Goal: Find specific page/section: Find specific page/section

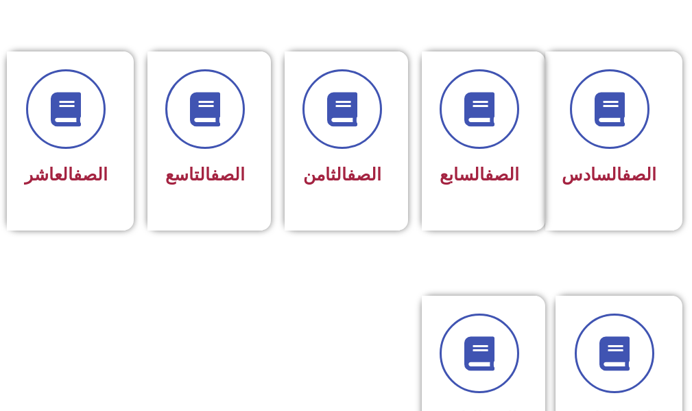
scroll to position [548, 0]
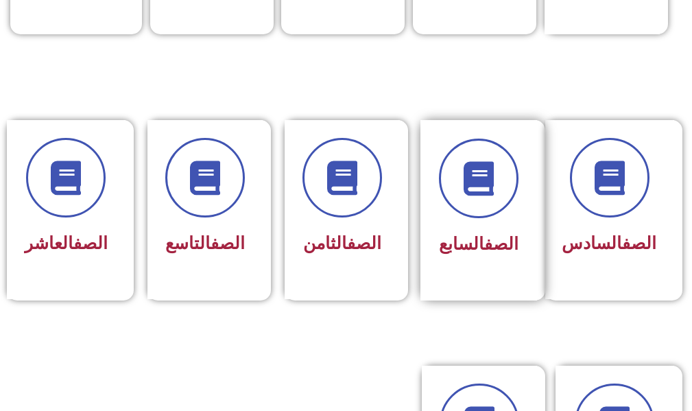
click at [496, 251] on link "الصف" at bounding box center [501, 244] width 34 height 20
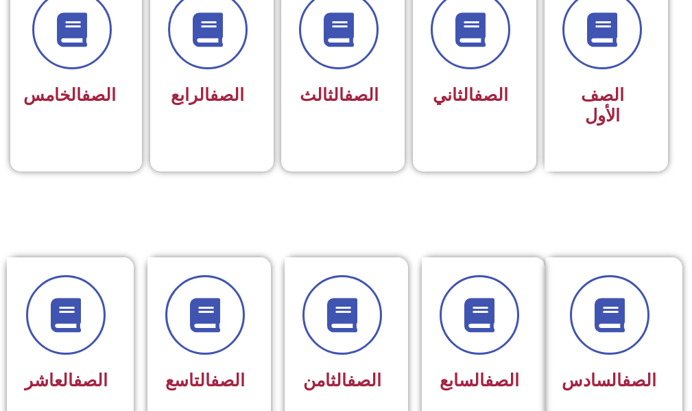
scroll to position [617, 0]
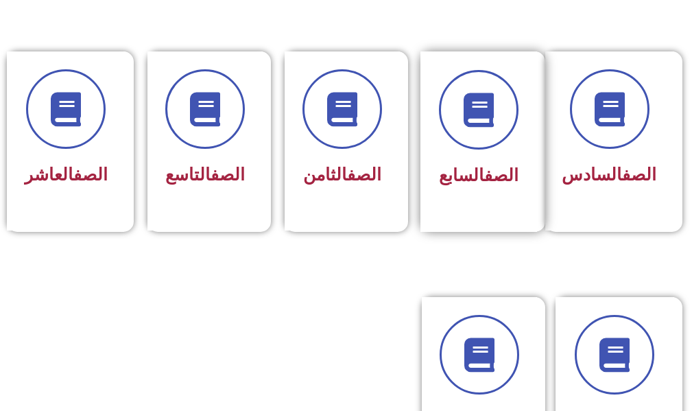
click at [463, 173] on span "الصف السابع" at bounding box center [479, 175] width 80 height 20
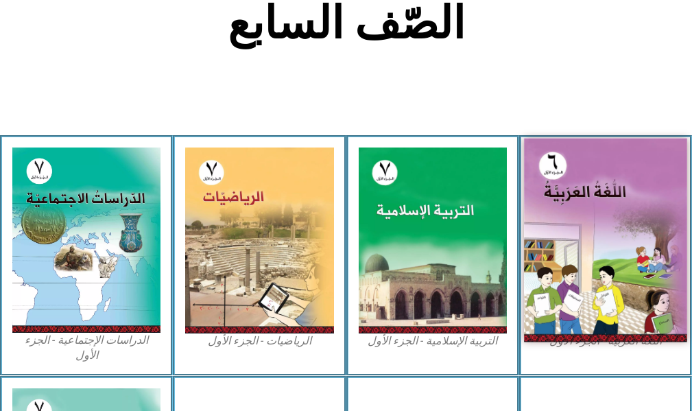
scroll to position [411, 0]
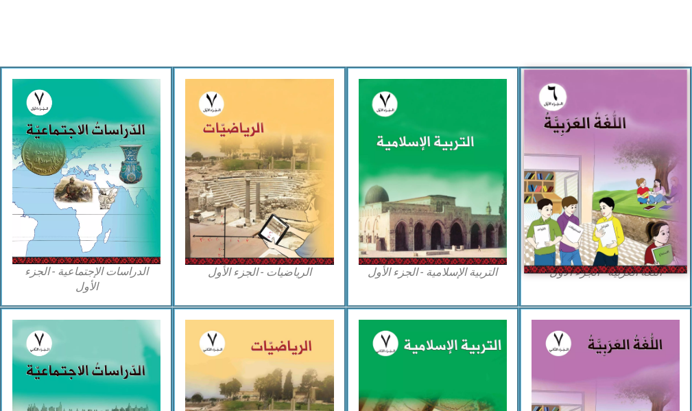
click at [604, 194] on img at bounding box center [605, 172] width 163 height 204
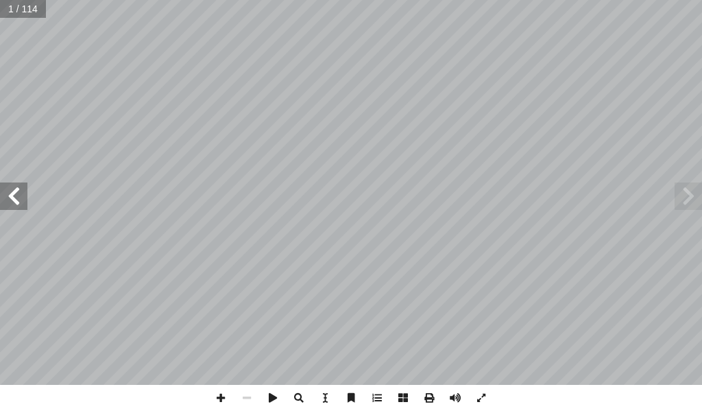
click at [693, 195] on span at bounding box center [688, 195] width 27 height 27
click at [23, 201] on span at bounding box center [13, 195] width 27 height 27
click at [25, 198] on span at bounding box center [13, 195] width 27 height 27
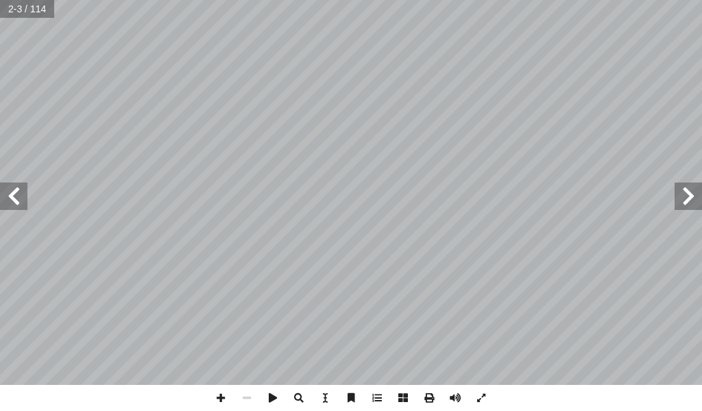
click at [25, 198] on span at bounding box center [13, 195] width 27 height 27
click at [26, 201] on span at bounding box center [13, 195] width 27 height 27
click at [23, 208] on span at bounding box center [13, 195] width 27 height 27
click at [22, 206] on span at bounding box center [13, 195] width 27 height 27
click at [19, 204] on span at bounding box center [13, 195] width 27 height 27
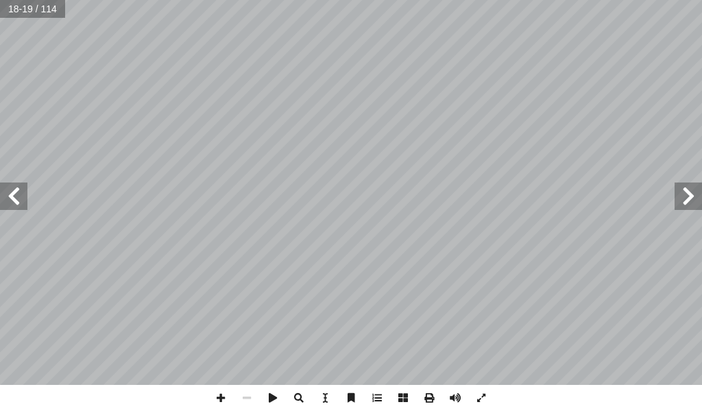
click at [19, 204] on span at bounding box center [13, 195] width 27 height 27
click at [21, 190] on span at bounding box center [13, 195] width 27 height 27
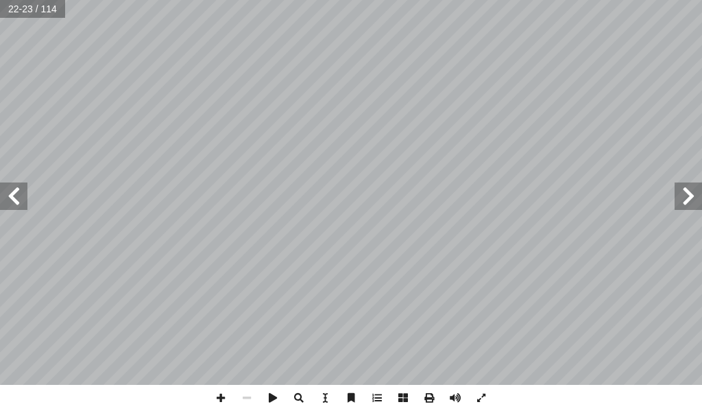
click at [690, 205] on span at bounding box center [688, 195] width 27 height 27
click at [18, 200] on span at bounding box center [13, 195] width 27 height 27
click at [19, 197] on span at bounding box center [13, 195] width 27 height 27
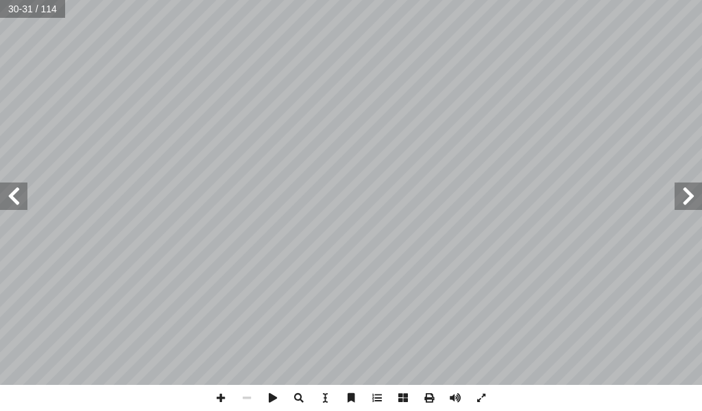
click at [19, 197] on span at bounding box center [13, 195] width 27 height 27
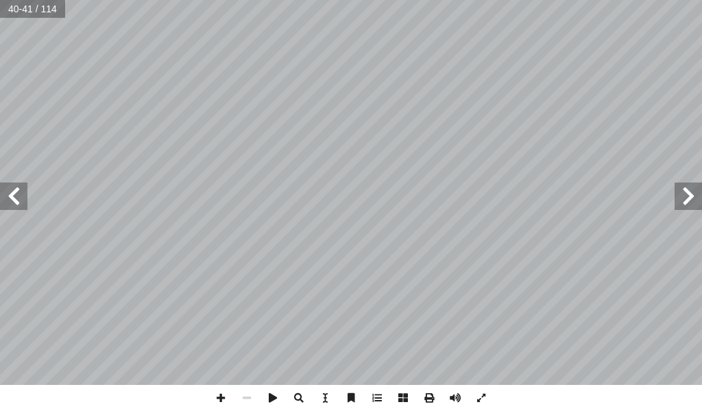
click at [17, 196] on span at bounding box center [13, 195] width 27 height 27
click at [226, 396] on span at bounding box center [221, 398] width 26 height 26
